Goal: Complete application form: Complete application form

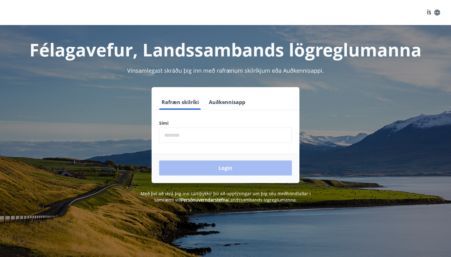
click at [201, 134] on input "phone" at bounding box center [225, 134] width 133 height 15
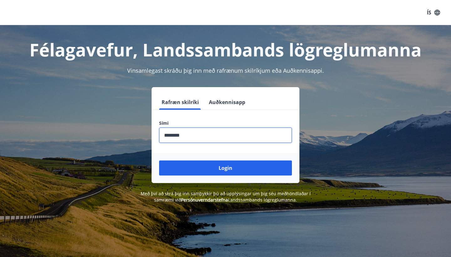
type input "********"
click at [226, 168] on button "Login" at bounding box center [225, 167] width 133 height 15
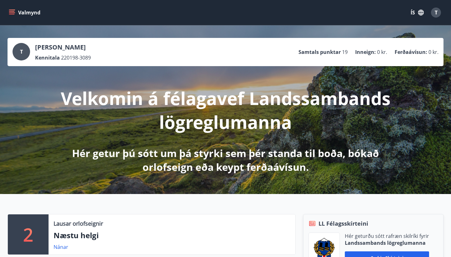
click at [13, 10] on icon "menu" at bounding box center [12, 12] width 6 height 6
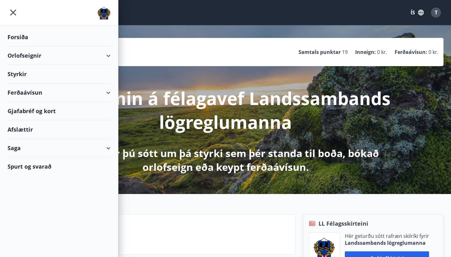
click at [22, 72] on div "Styrkir" at bounding box center [59, 74] width 103 height 18
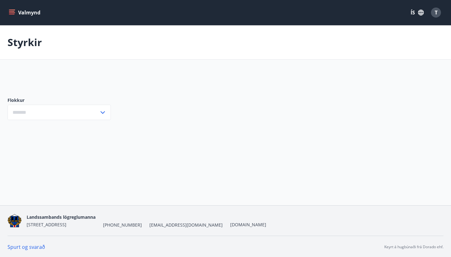
type input "***"
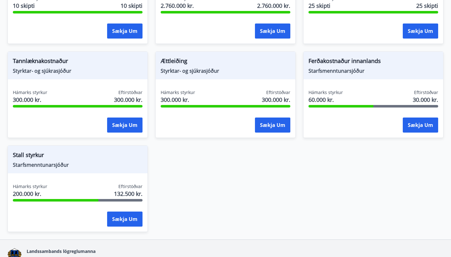
scroll to position [549, 0]
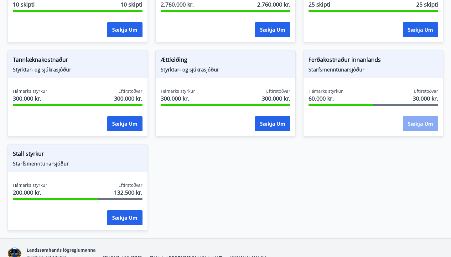
click at [416, 124] on button "Sækja um" at bounding box center [420, 123] width 35 height 15
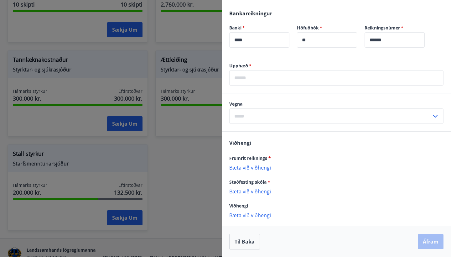
scroll to position [163, 0]
click at [252, 191] on p "Bæta við viðhengi" at bounding box center [336, 191] width 214 height 6
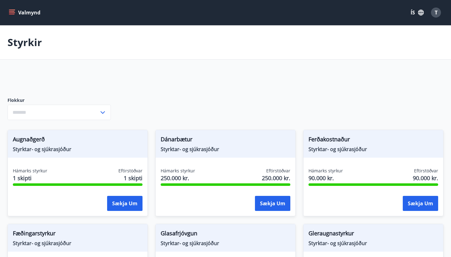
type input "***"
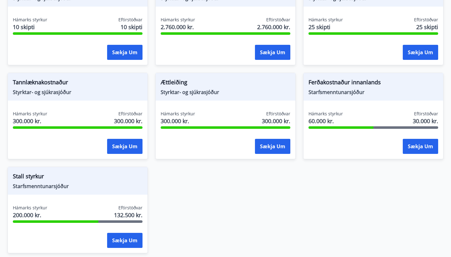
scroll to position [528, 0]
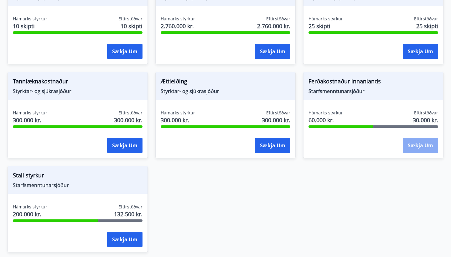
click at [424, 147] on button "Sækja um" at bounding box center [420, 145] width 35 height 15
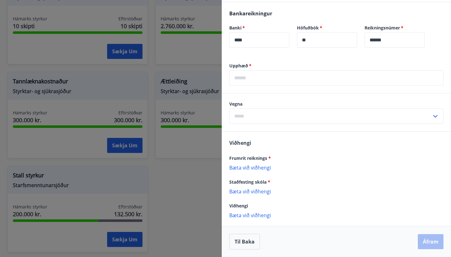
scroll to position [163, 0]
click at [251, 190] on p "Bæta við viðhengi" at bounding box center [336, 191] width 214 height 6
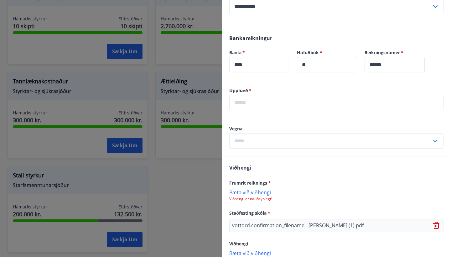
scroll to position [138, 0]
click at [333, 131] on label "Vegna" at bounding box center [336, 129] width 214 height 6
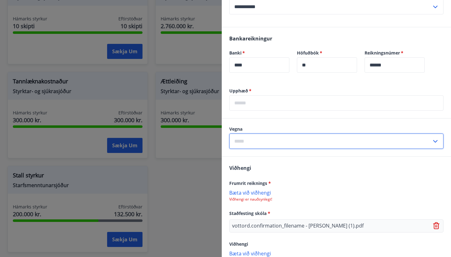
click at [332, 137] on input "text" at bounding box center [330, 140] width 202 height 15
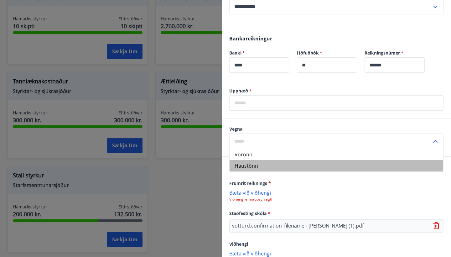
click at [249, 162] on li "Haustönn" at bounding box center [337, 165] width 214 height 11
type input "********"
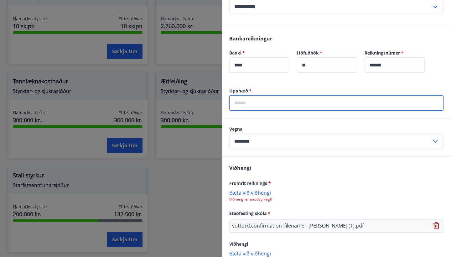
click at [254, 102] on input "text" at bounding box center [336, 102] width 214 height 15
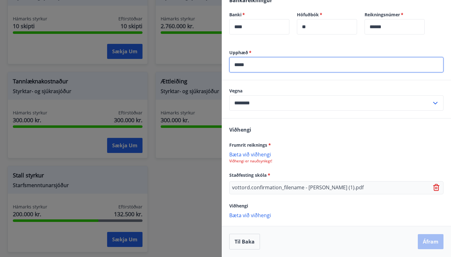
scroll to position [176, 0]
type input "*****"
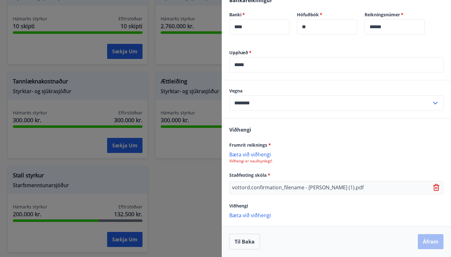
click at [246, 156] on p "Bæta við viðhengi" at bounding box center [336, 154] width 214 height 6
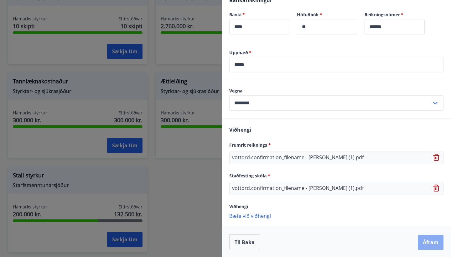
click at [436, 242] on button "Áfram" at bounding box center [431, 242] width 26 height 15
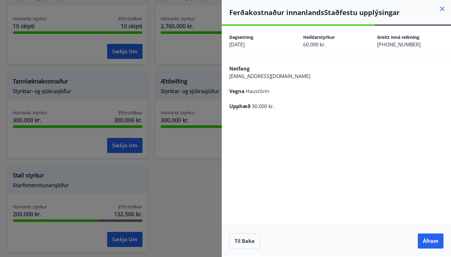
scroll to position [0, 0]
click at [436, 242] on button "Áfram" at bounding box center [431, 240] width 26 height 15
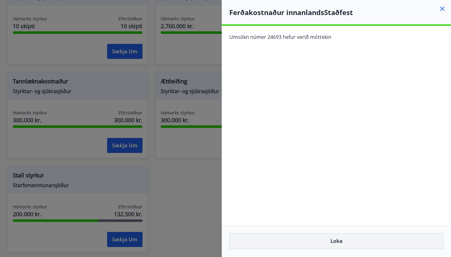
click at [356, 237] on button "Loka" at bounding box center [336, 241] width 214 height 16
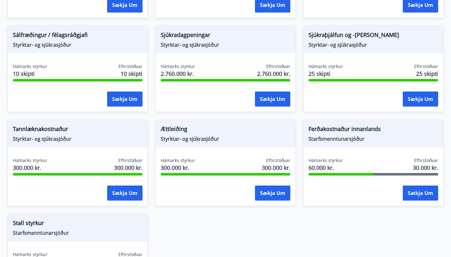
scroll to position [534, 0]
